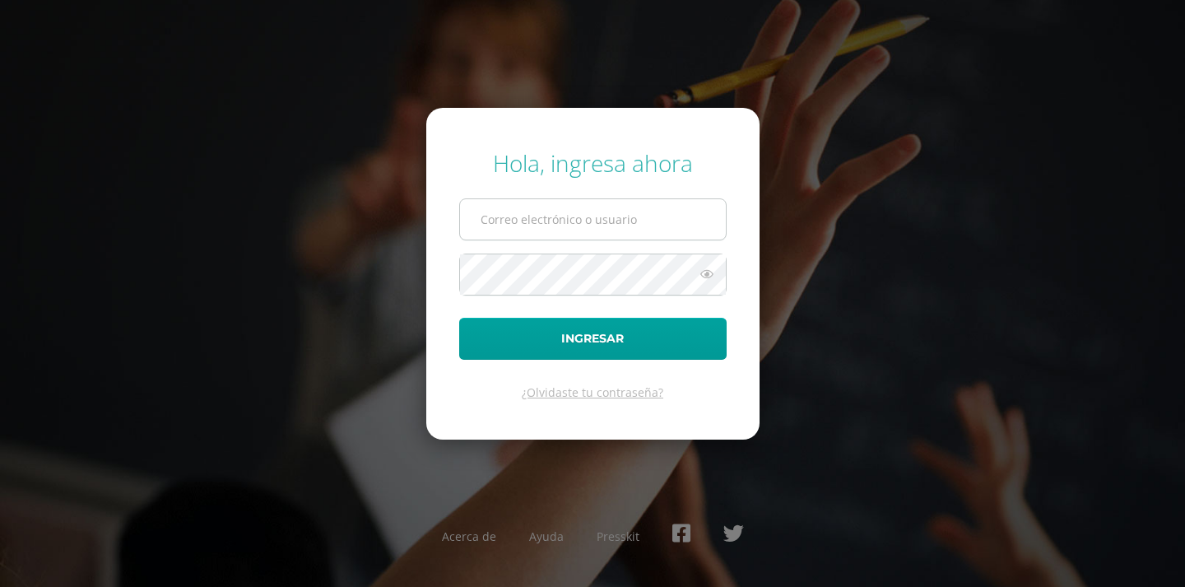
click at [614, 211] on input "text" at bounding box center [593, 219] width 266 height 40
type input "[EMAIL_ADDRESS][DOMAIN_NAME]"
click at [705, 280] on icon at bounding box center [706, 274] width 21 height 20
click at [705, 280] on icon at bounding box center [706, 274] width 23 height 20
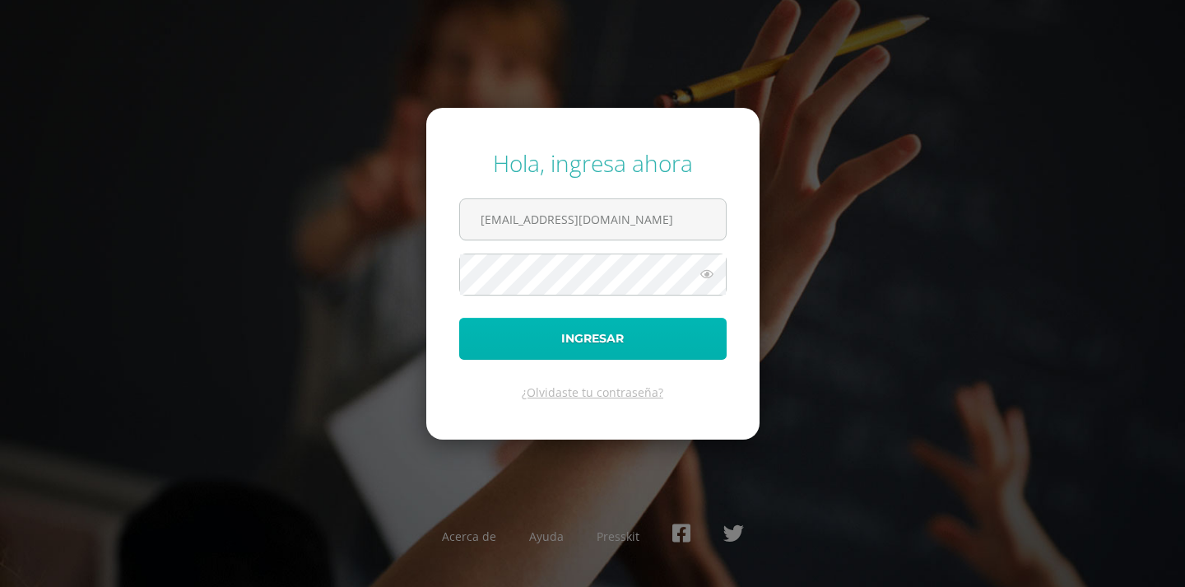
click at [678, 319] on button "Ingresar" at bounding box center [593, 339] width 268 height 42
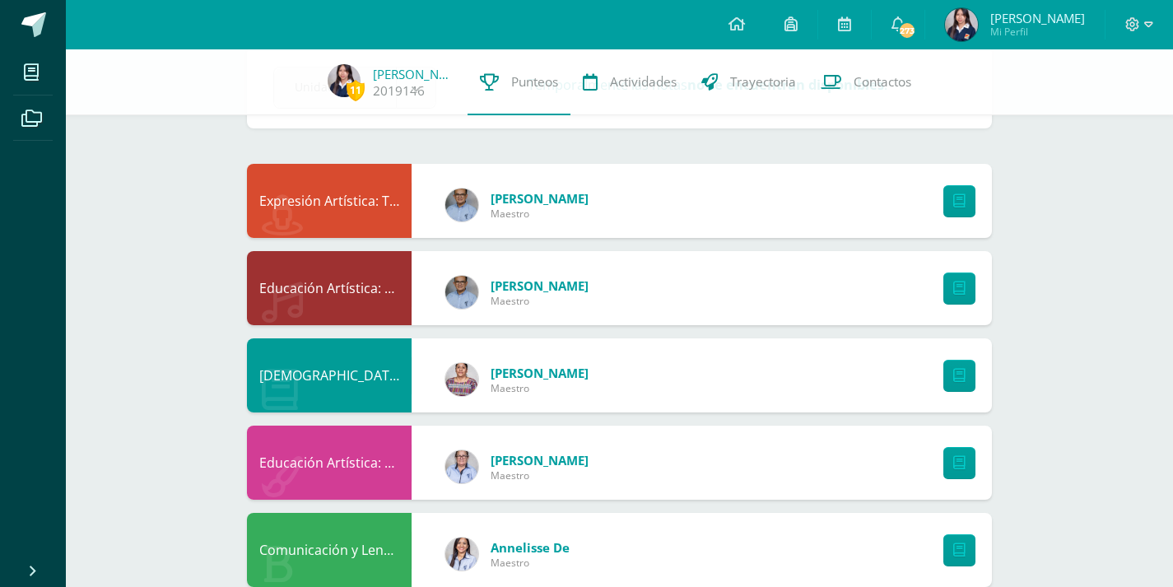
scroll to position [82, 0]
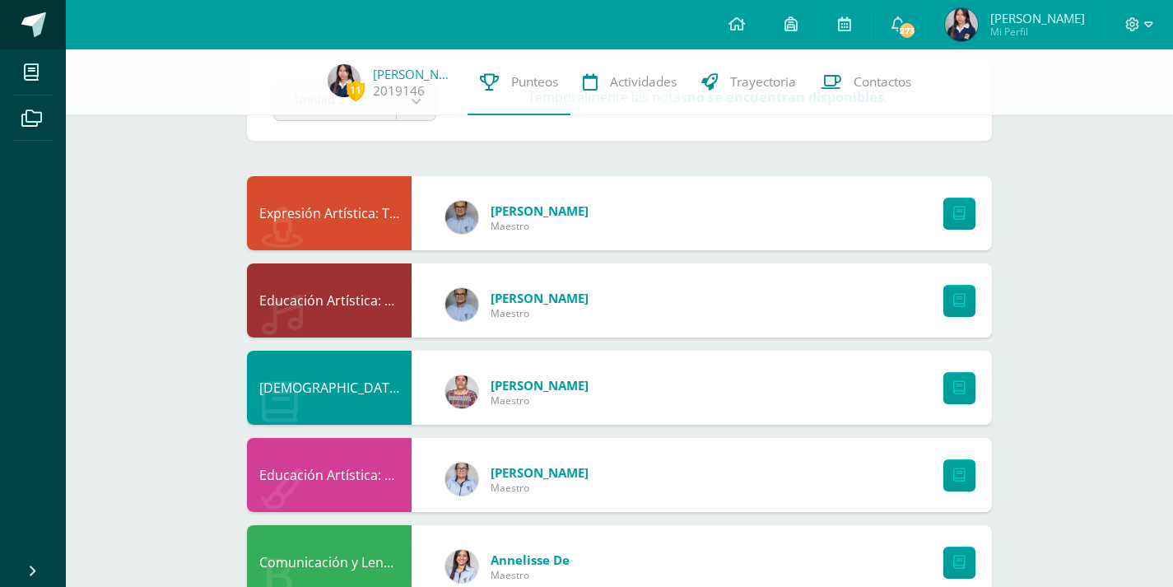
click at [29, 30] on span at bounding box center [33, 24] width 25 height 25
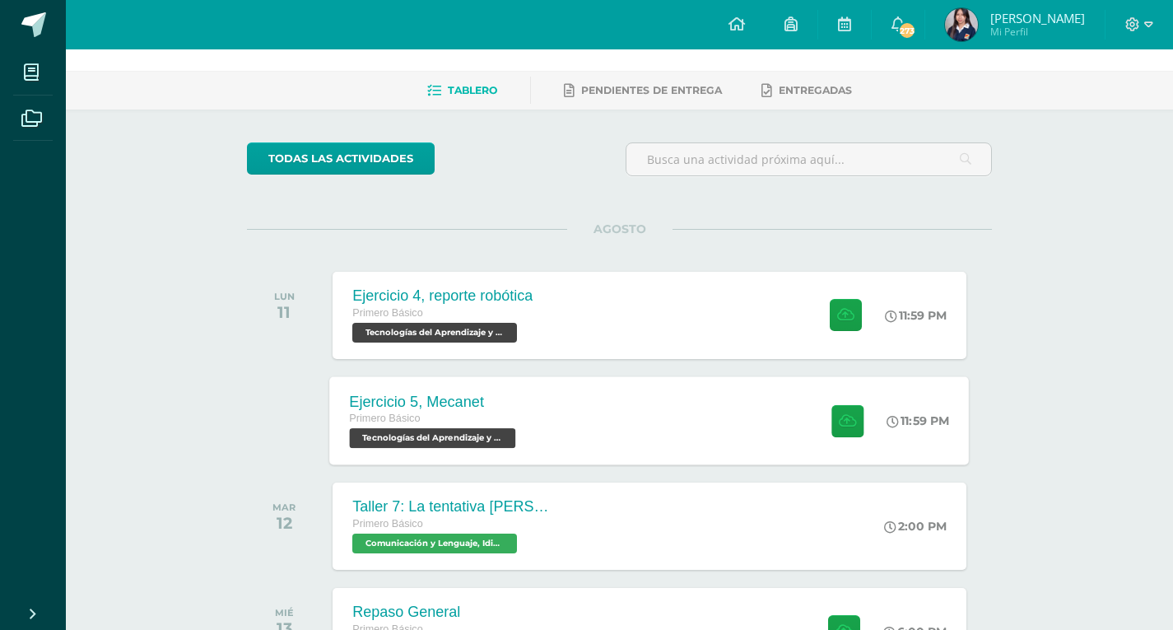
scroll to position [82, 0]
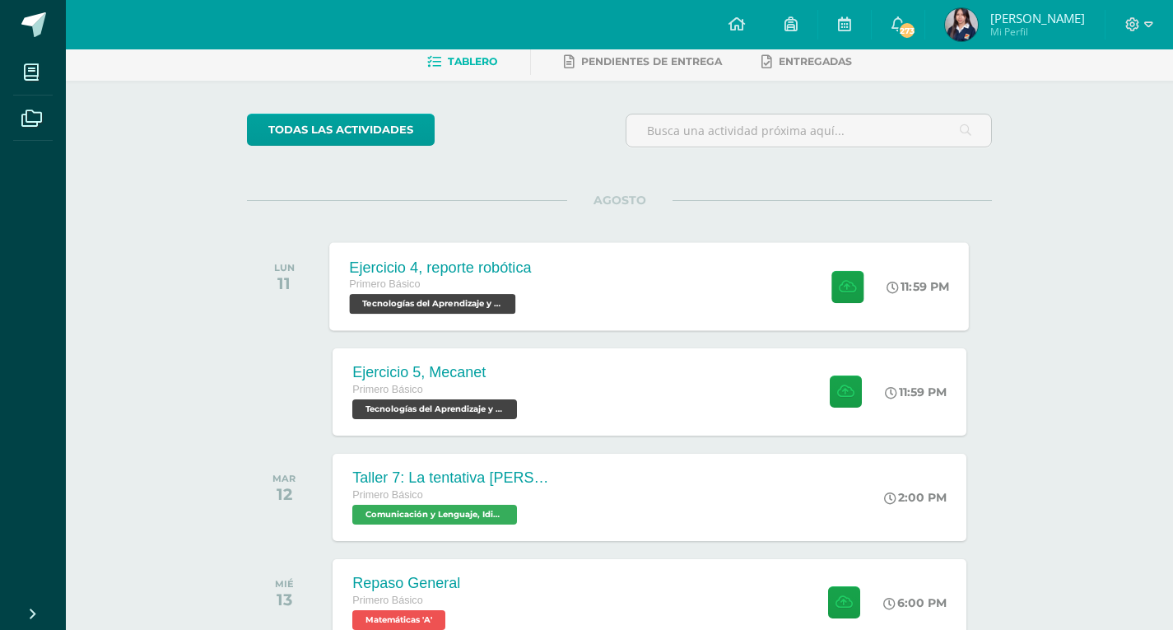
click at [536, 314] on div "Ejercicio 4, reporte robótica Primero Básico Tecnologías del Aprendizaje y la C…" at bounding box center [441, 286] width 222 height 88
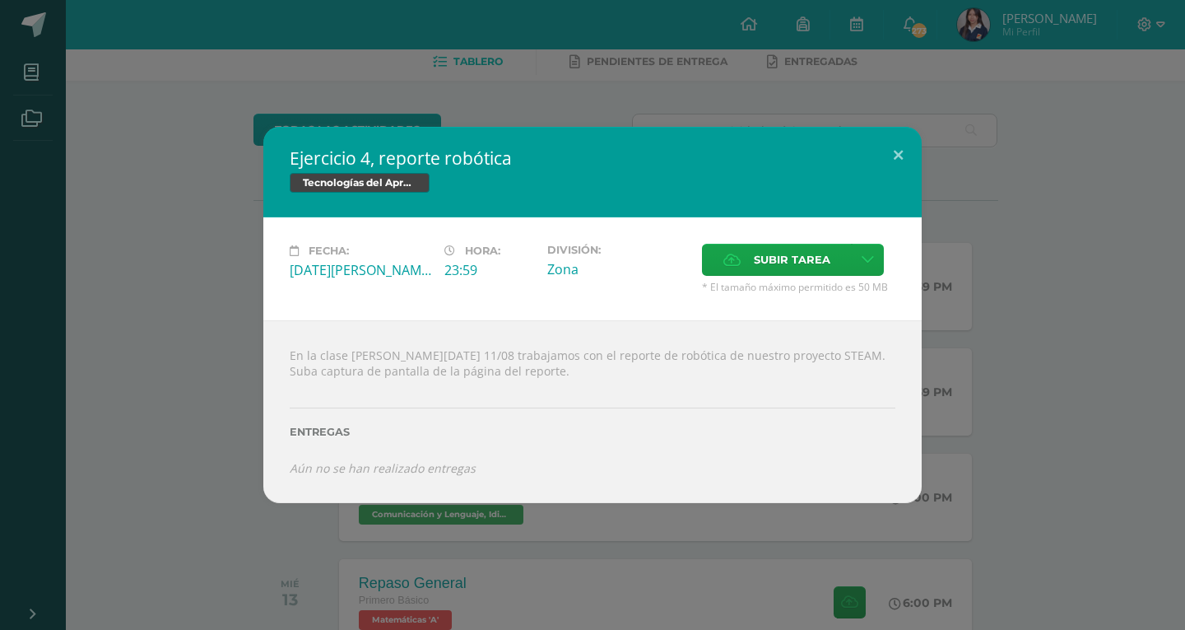
click at [121, 298] on div "Ejercicio 4, reporte robótica Tecnologías del Aprendizaje y la Comunicación Fec…" at bounding box center [593, 314] width 1172 height 375
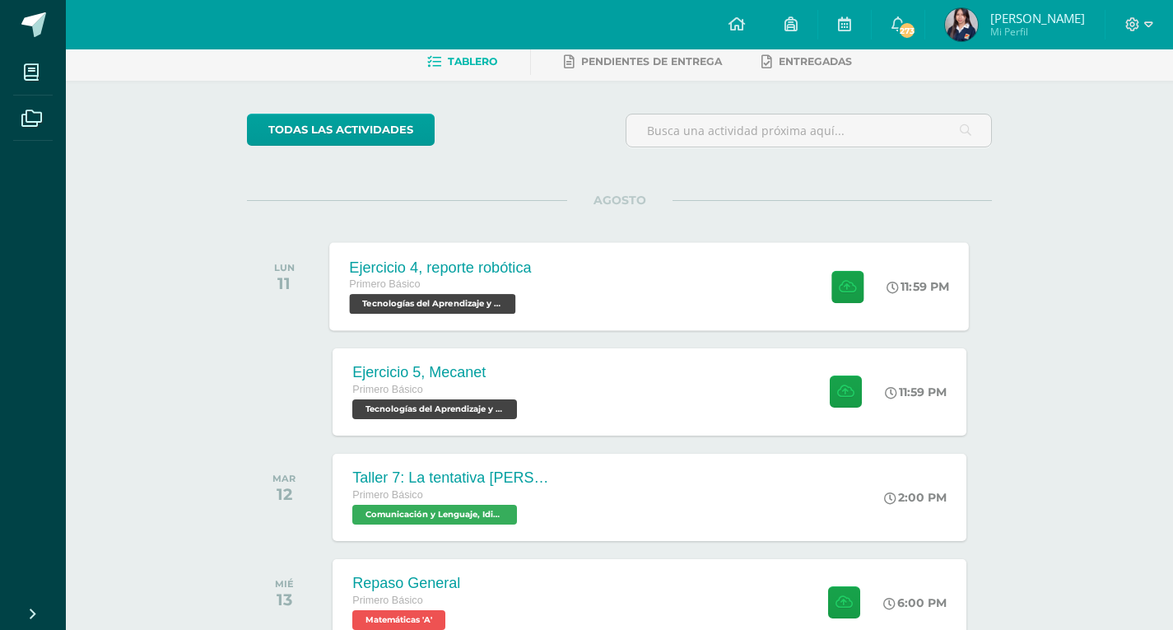
click at [592, 268] on div "Ejercicio 4, reporte robótica Primero Básico Tecnologías del Aprendizaje y la C…" at bounding box center [650, 286] width 640 height 88
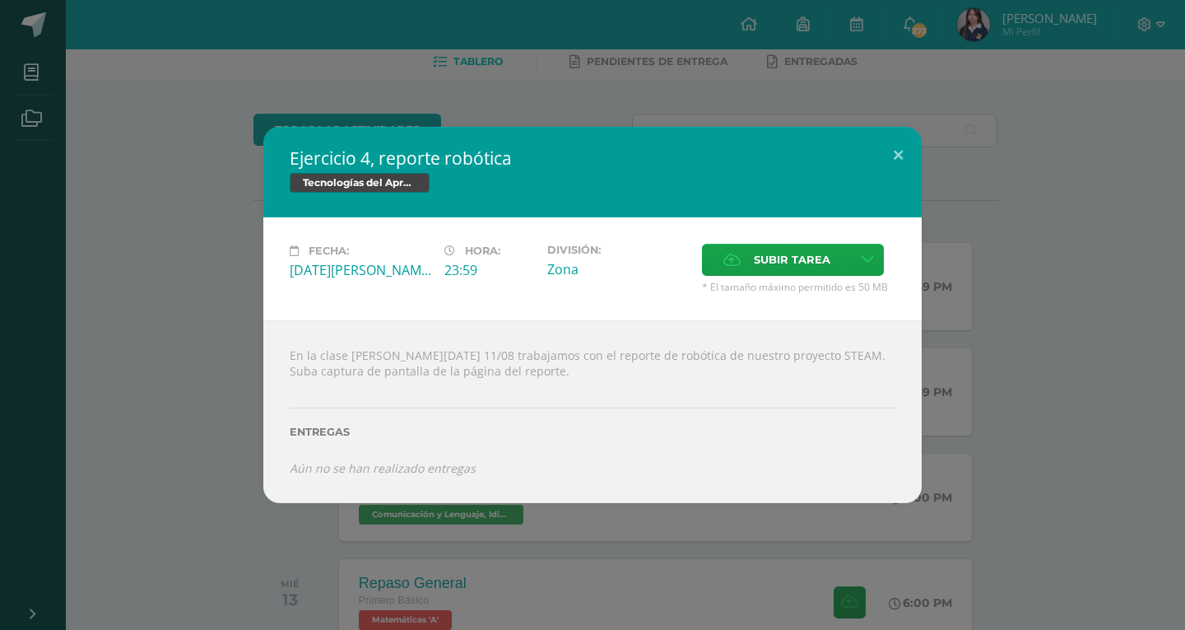
click at [787, 240] on div "Fecha: Lunes 11 de Agosto Hora: 23:59 División: Zona" at bounding box center [592, 268] width 659 height 103
click at [767, 260] on span "Subir tarea" at bounding box center [792, 259] width 77 height 30
click at [0, 0] on input "Subir tarea" at bounding box center [0, 0] width 0 height 0
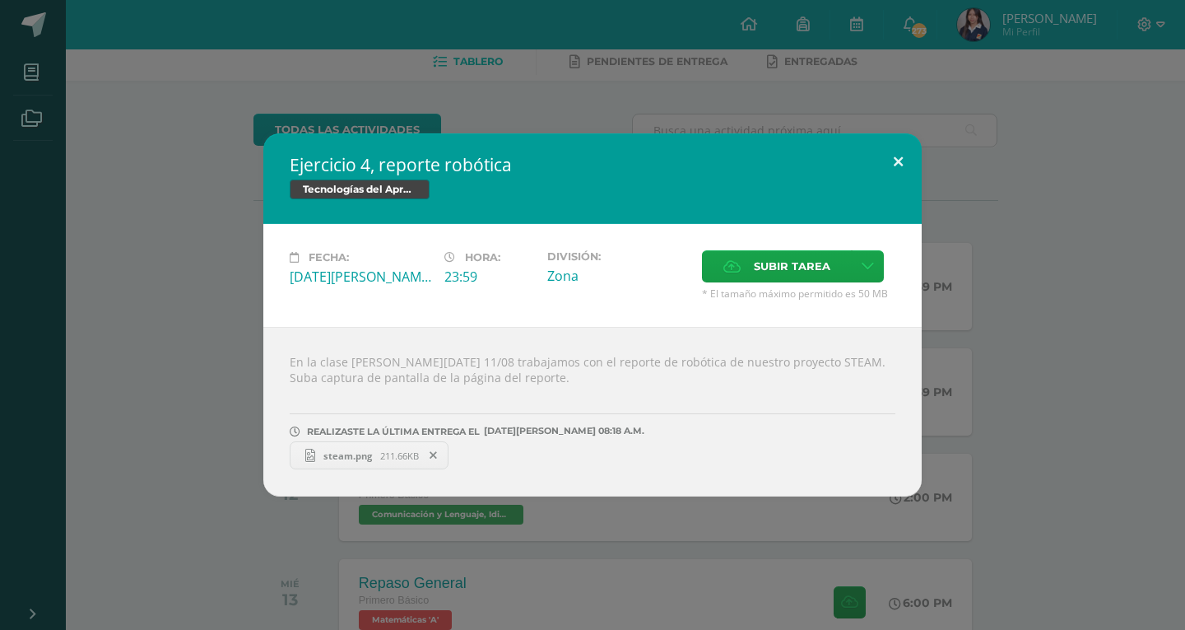
click at [899, 158] on button at bounding box center [898, 161] width 47 height 56
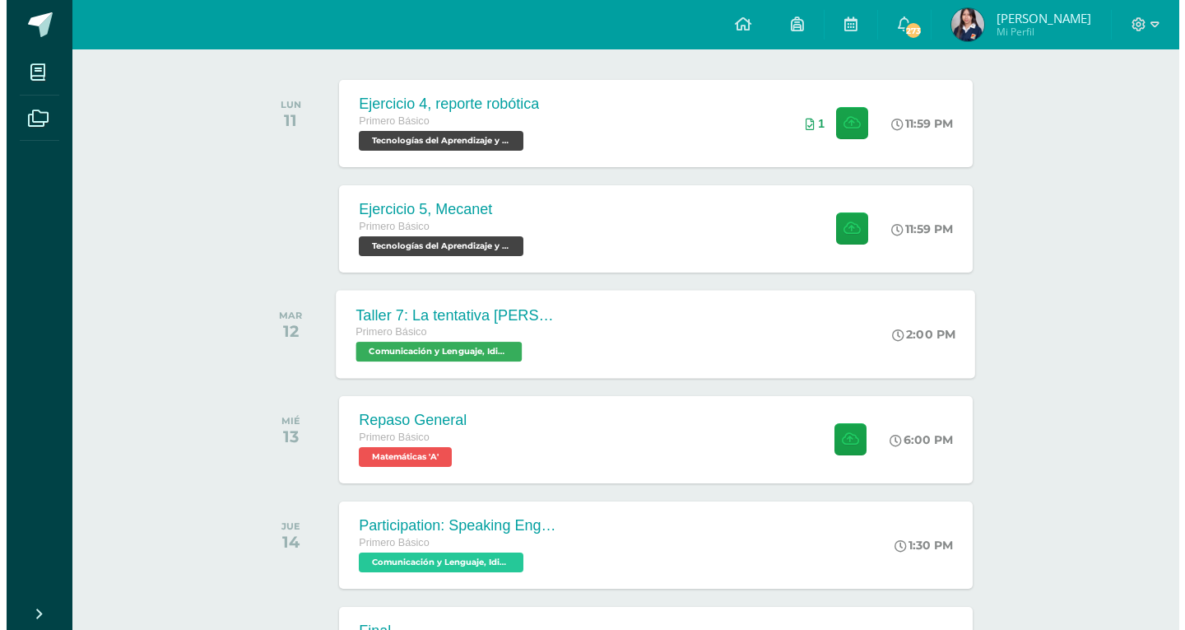
scroll to position [247, 0]
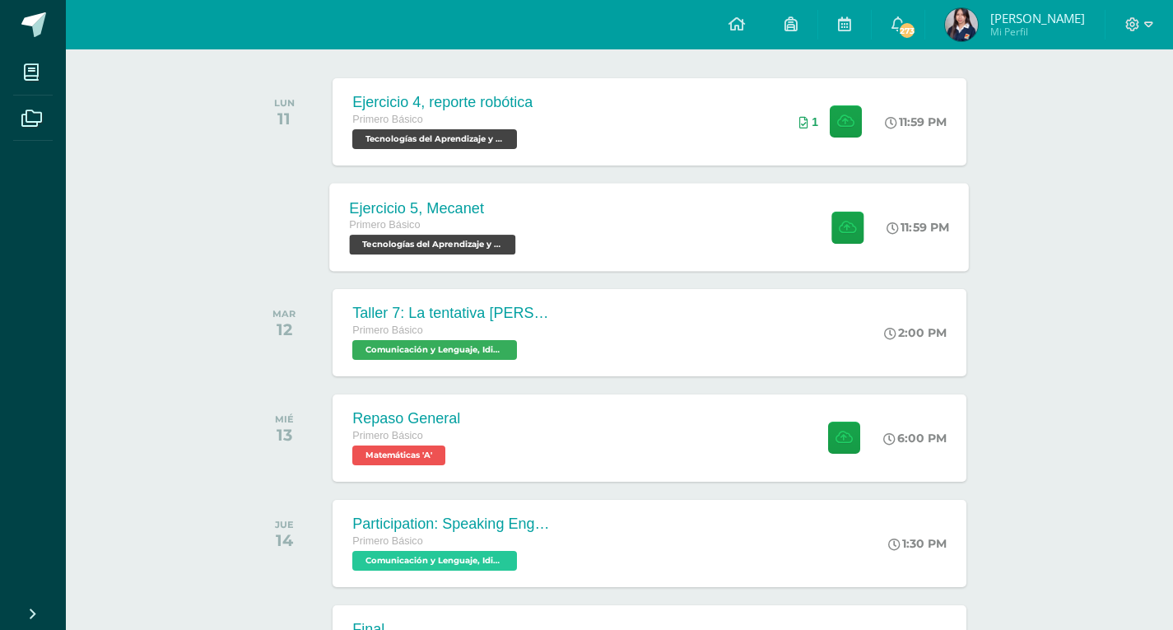
click at [682, 225] on div "Ejercicio 5, Mecanet Primero Básico Tecnologías del Aprendizaje y la Comunicaci…" at bounding box center [650, 227] width 640 height 88
